Goal: Information Seeking & Learning: Learn about a topic

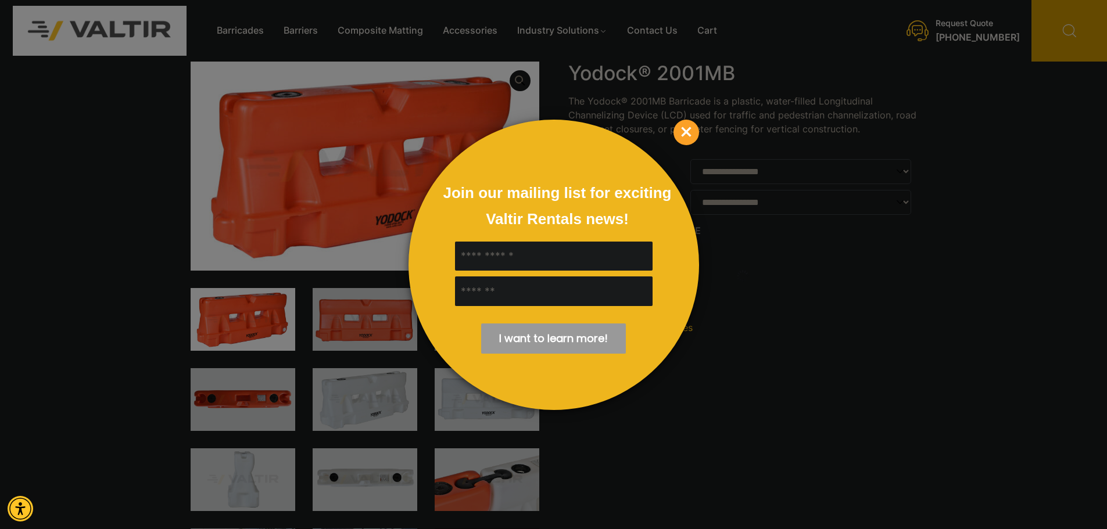
click at [689, 133] on span "×" at bounding box center [686, 133] width 26 height 26
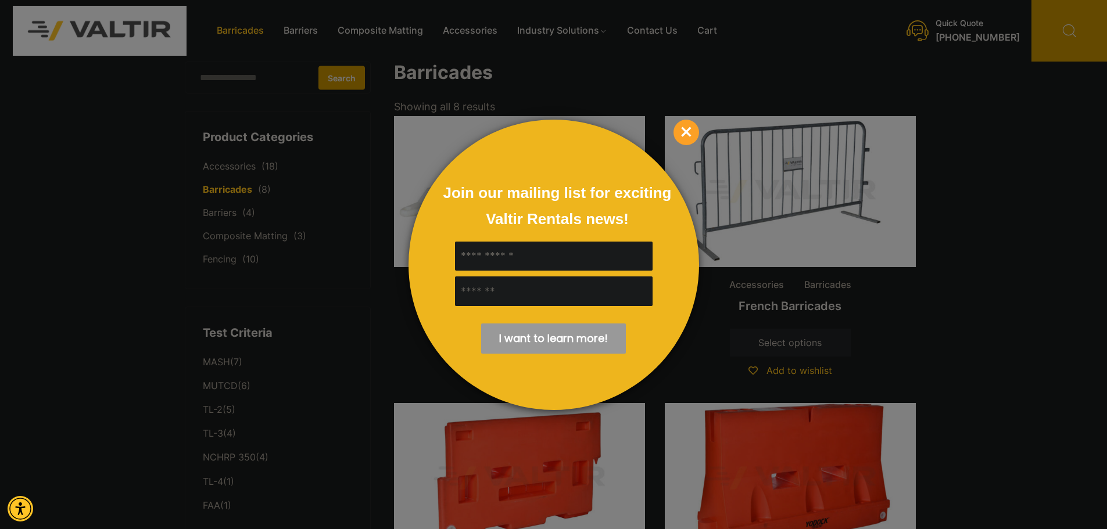
click at [949, 159] on div at bounding box center [553, 264] width 1107 height 529
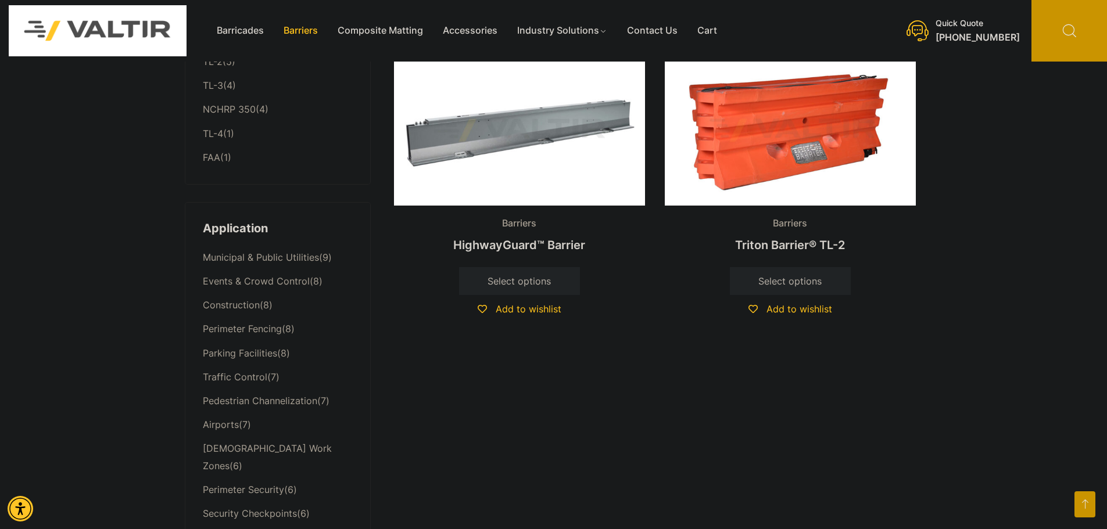
scroll to position [174, 0]
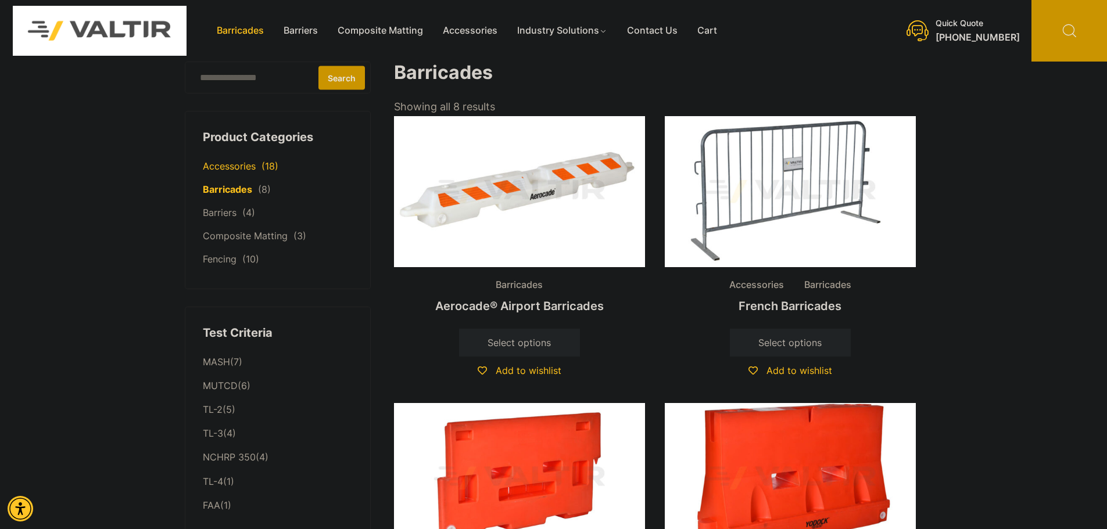
click at [224, 168] on link "Accessories" at bounding box center [229, 166] width 53 height 12
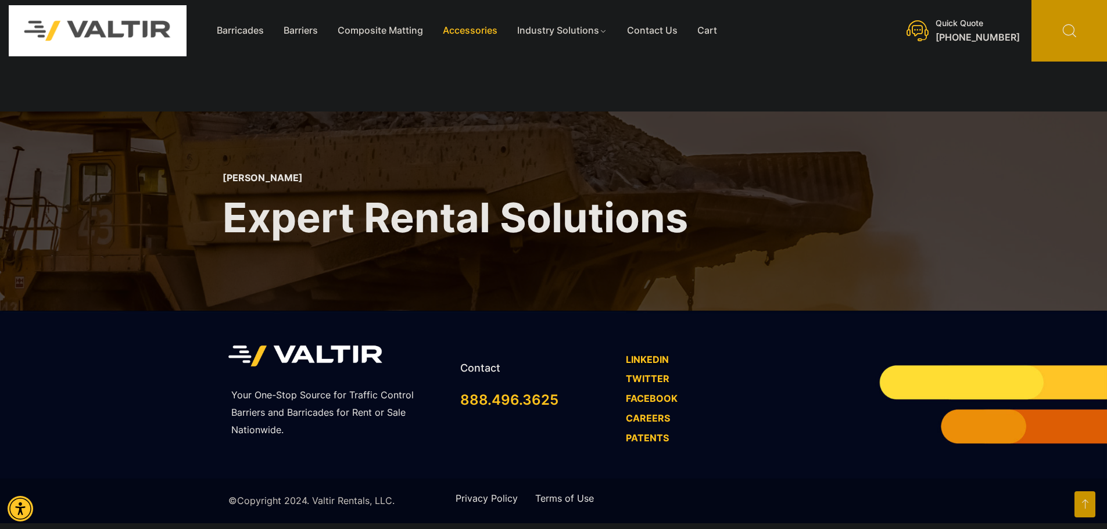
scroll to position [2640, 0]
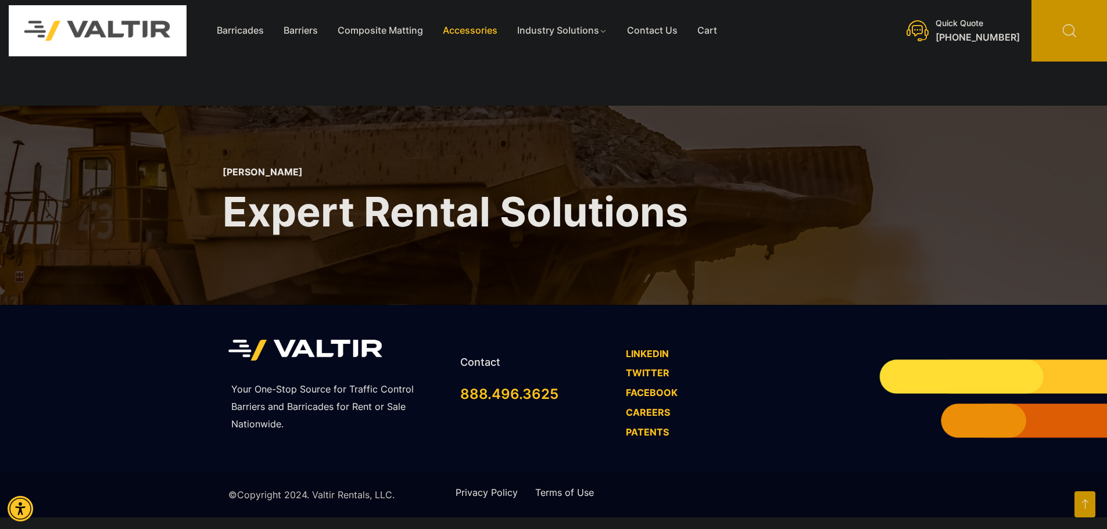
drag, startPoint x: 1090, startPoint y: 507, endPoint x: 1079, endPoint y: 490, distance: 19.7
click at [1090, 507] on icon "Open this option" at bounding box center [1084, 505] width 21 height 26
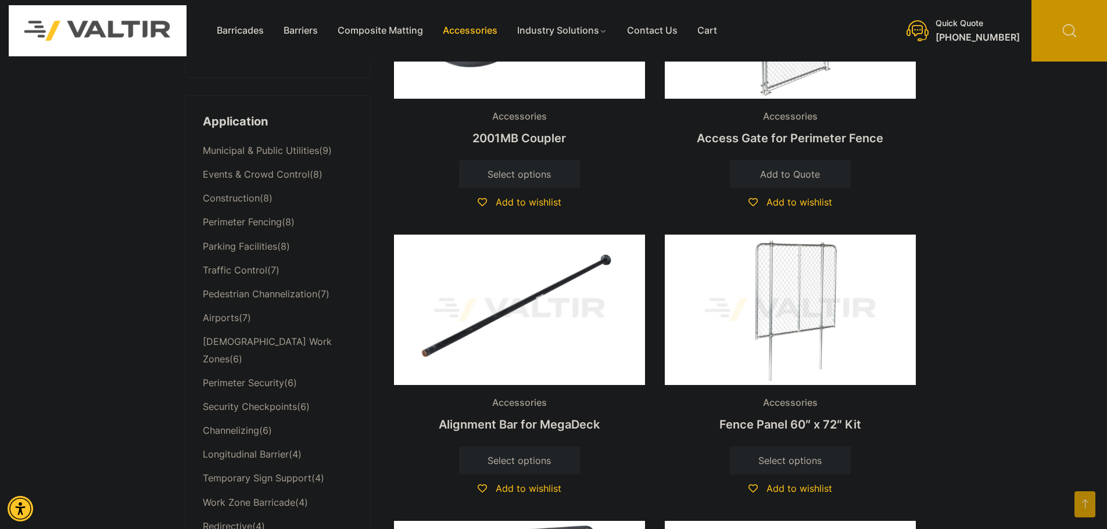
scroll to position [0, 0]
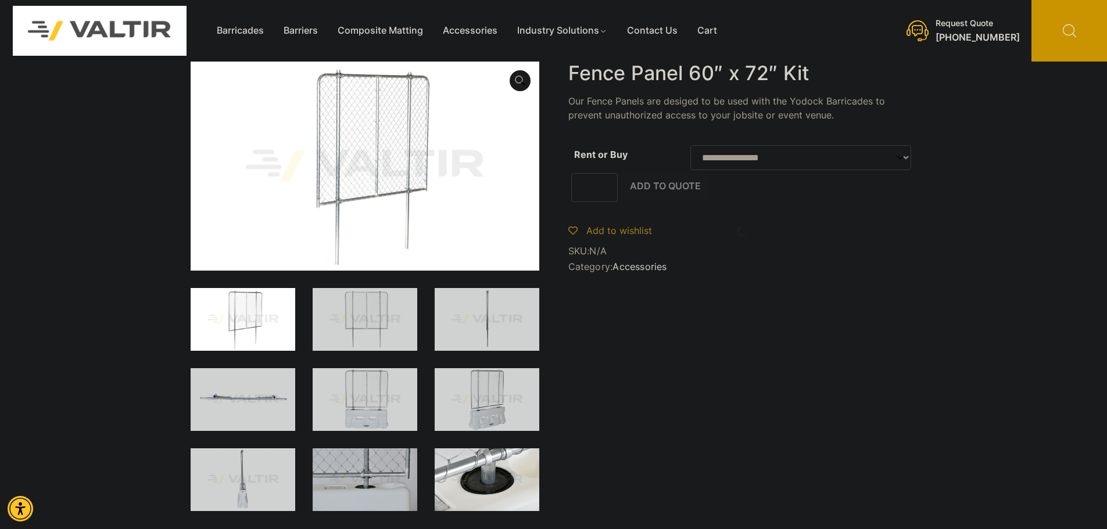
click at [474, 487] on img at bounding box center [487, 480] width 105 height 63
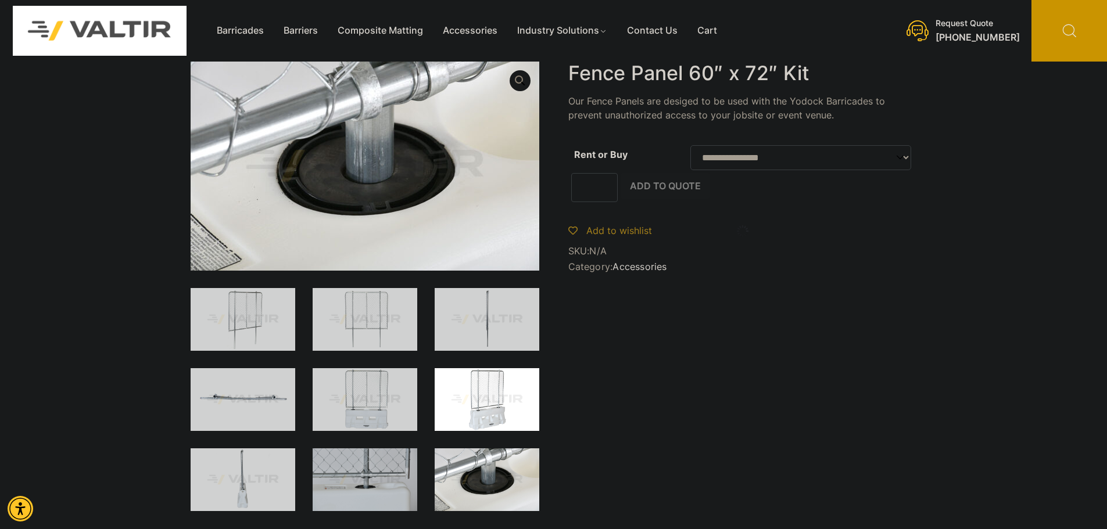
click at [485, 397] on img at bounding box center [487, 399] width 105 height 63
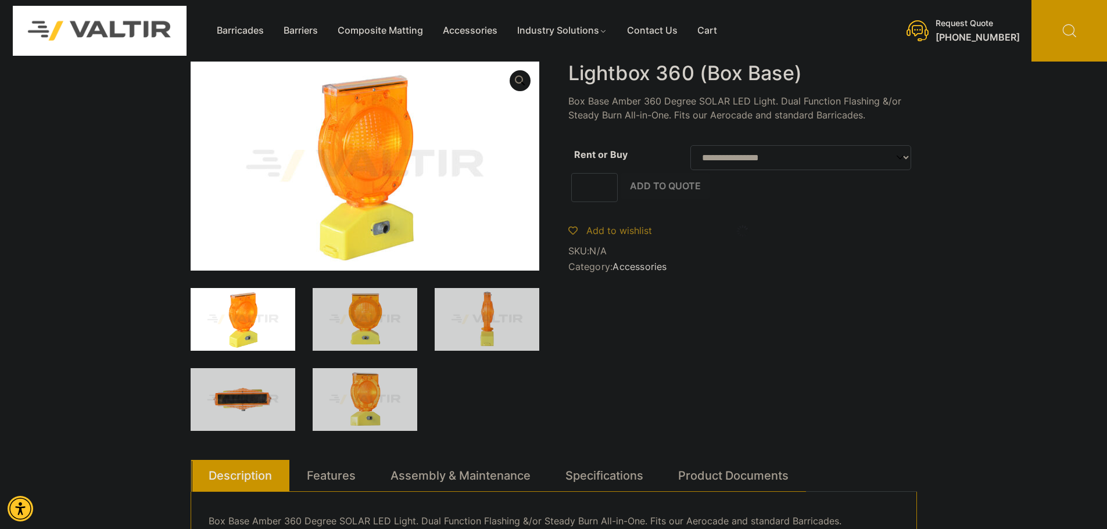
click at [686, 102] on p "Box Base Amber 360 Degree SOLAR LED Light. Dual Function Flashing &/or Steady B…" at bounding box center [742, 108] width 349 height 28
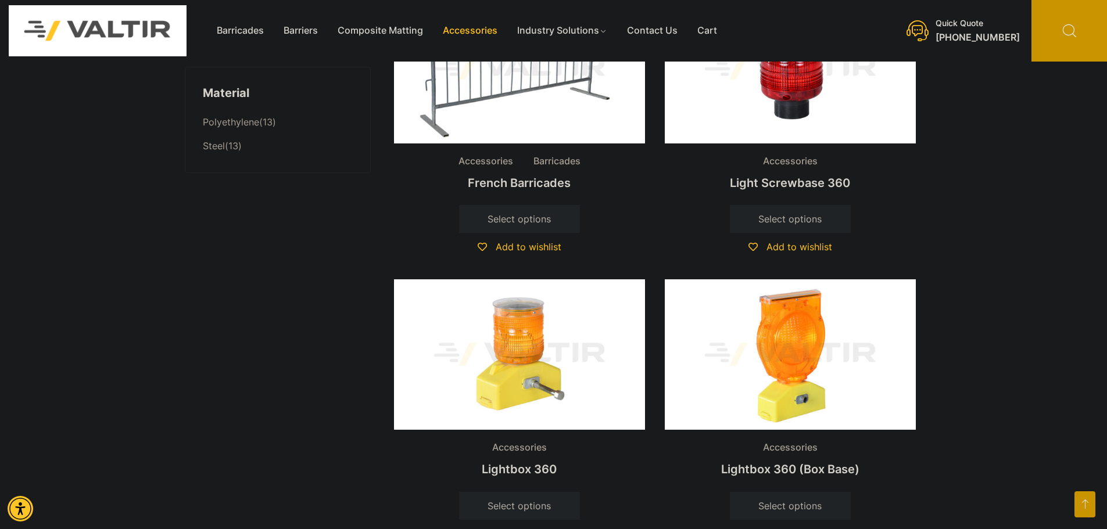
scroll to position [988, 0]
